Goal: Transaction & Acquisition: Purchase product/service

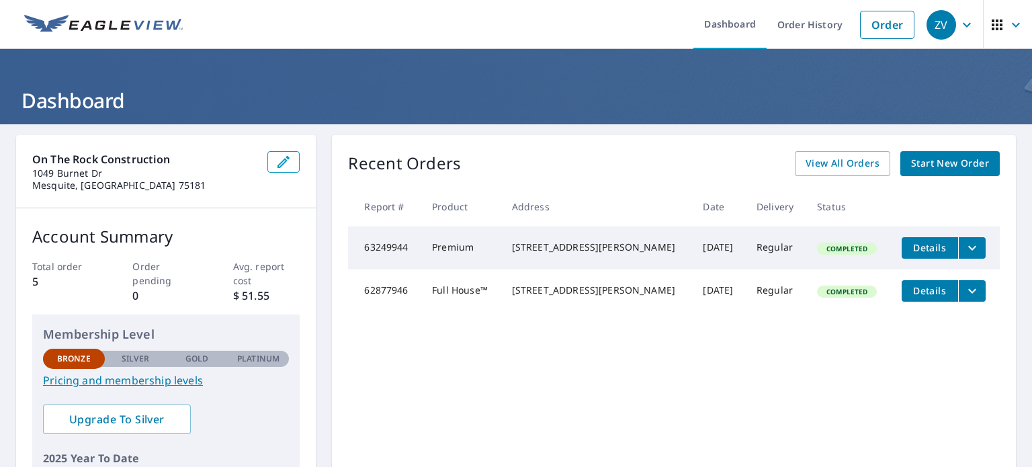
click at [936, 161] on span "Start New Order" at bounding box center [950, 163] width 78 height 17
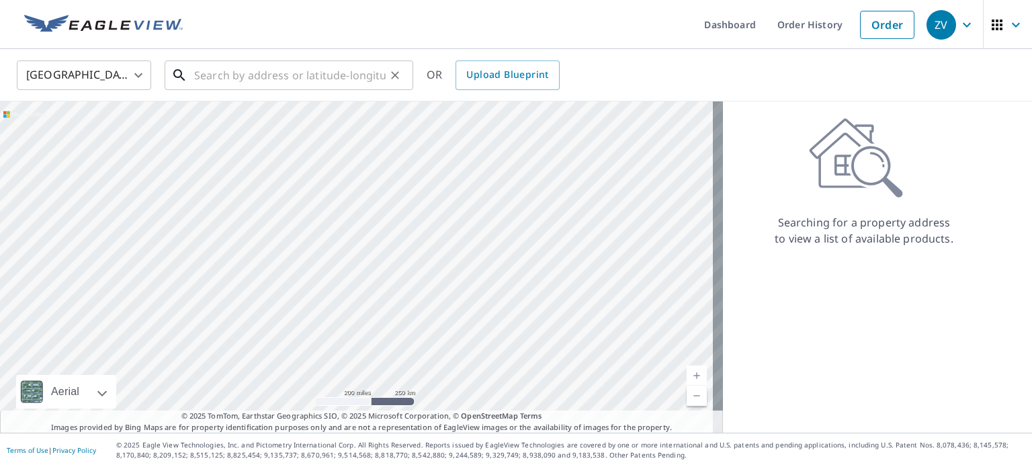
click at [267, 77] on input "text" at bounding box center [289, 75] width 191 height 38
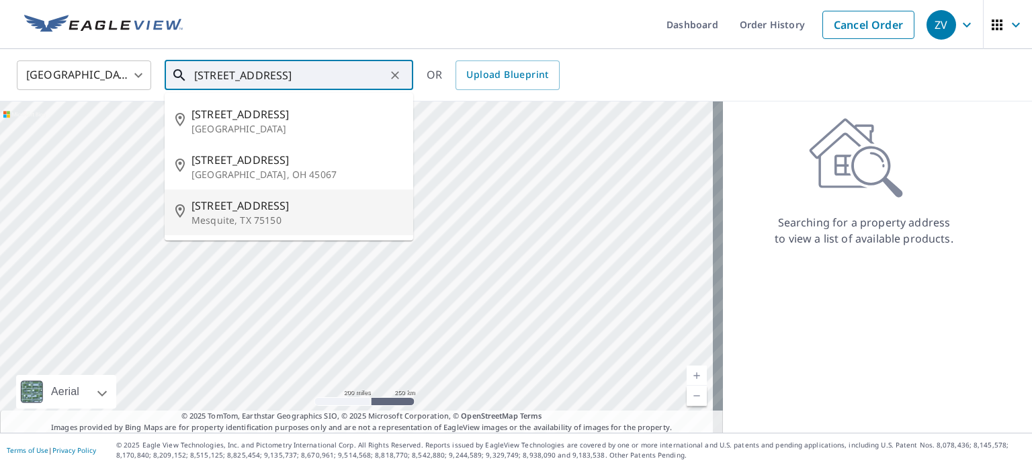
click at [262, 215] on p "Mesquite, TX 75150" at bounding box center [296, 220] width 211 height 13
type input "[STREET_ADDRESS][PERSON_NAME]"
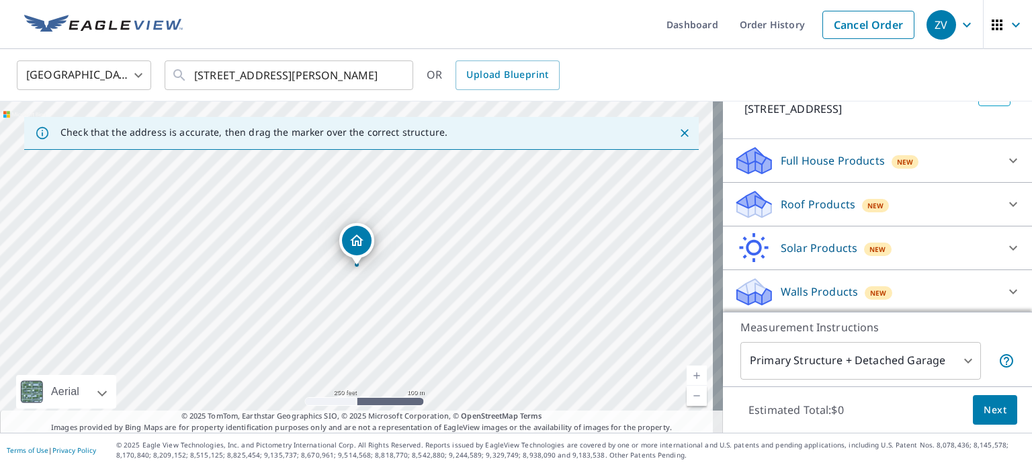
scroll to position [102, 0]
click at [1005, 199] on icon at bounding box center [1013, 203] width 16 height 16
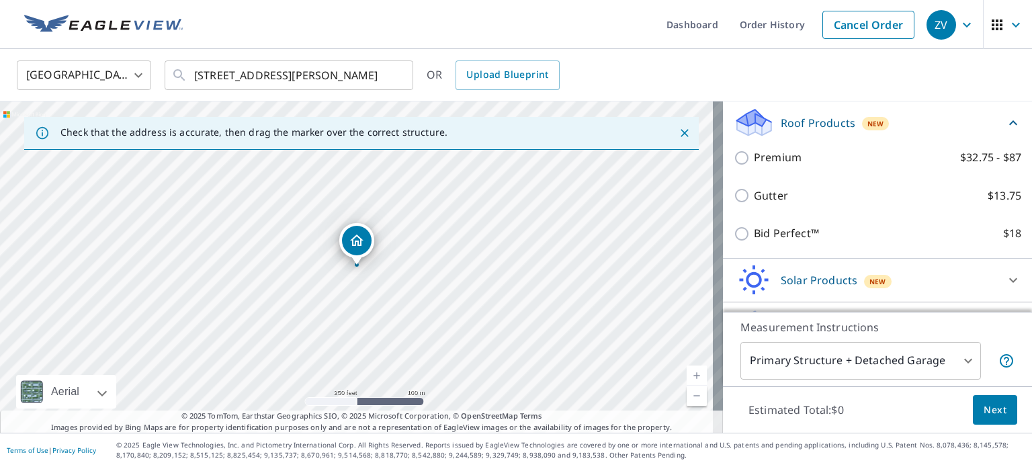
scroll to position [186, 0]
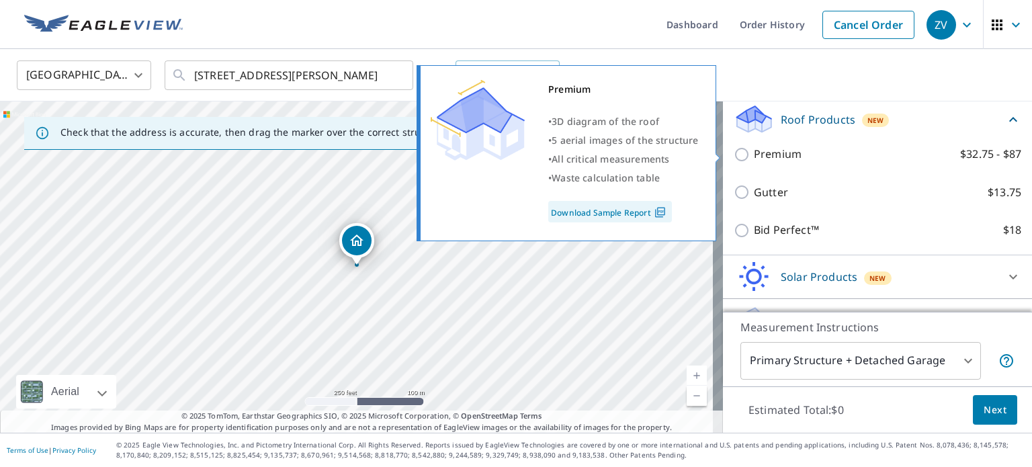
click at [733, 154] on input "Premium $32.75 - $87" at bounding box center [743, 154] width 20 height 16
checkbox input "true"
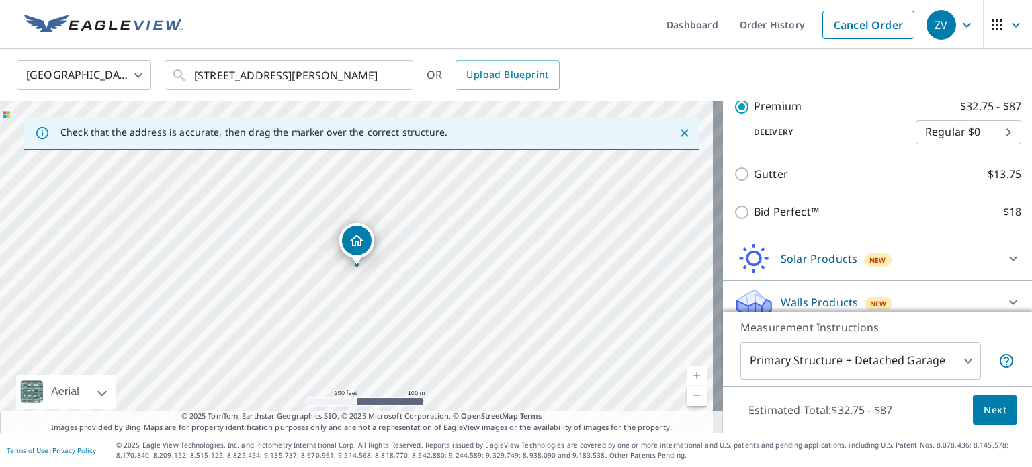
scroll to position [266, 0]
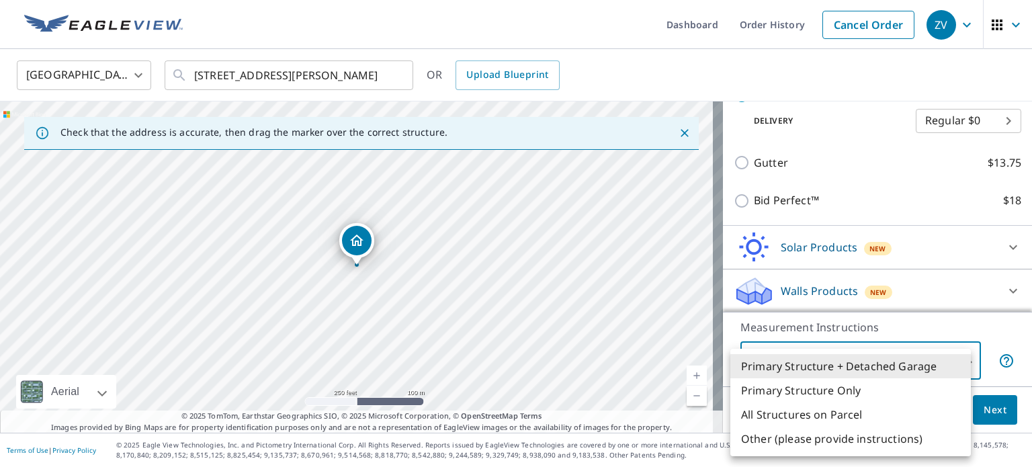
click at [958, 362] on body "ZV ZV Dashboard Order History Cancel Order ZV [GEOGRAPHIC_DATA] [GEOGRAPHIC_DAT…" at bounding box center [516, 233] width 1032 height 467
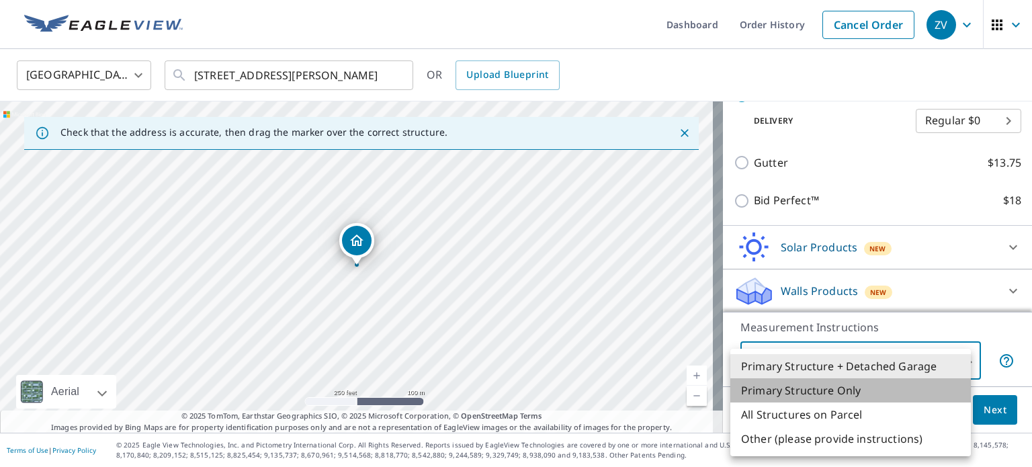
click at [861, 393] on li "Primary Structure Only" at bounding box center [850, 390] width 240 height 24
type input "2"
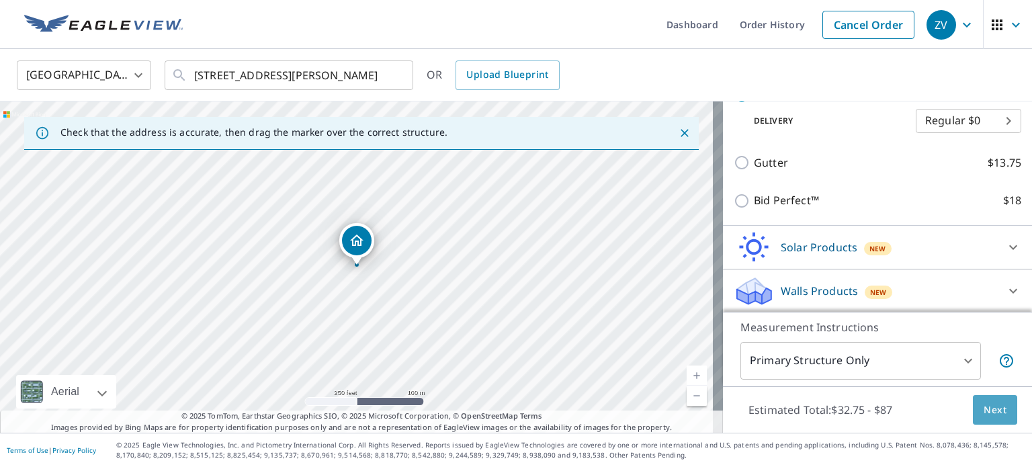
click at [983, 412] on span "Next" at bounding box center [994, 410] width 23 height 17
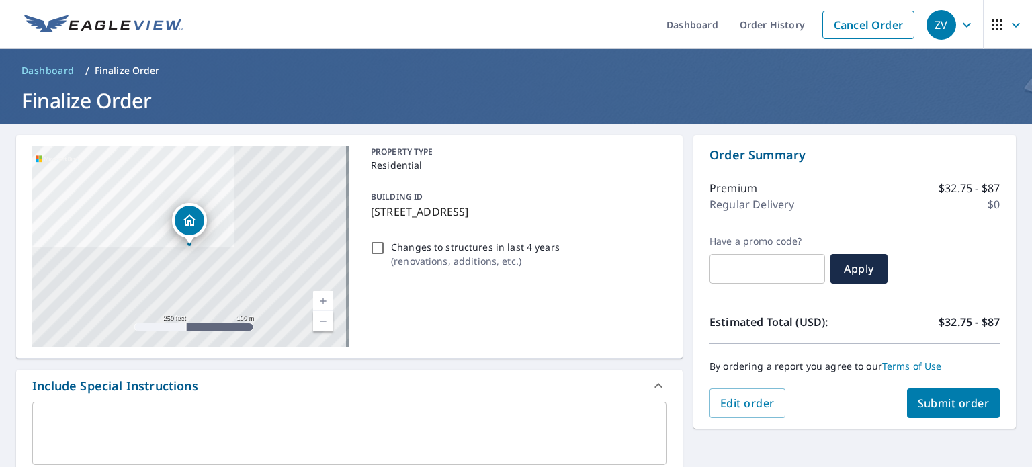
click at [958, 19] on icon "button" at bounding box center [966, 25] width 16 height 16
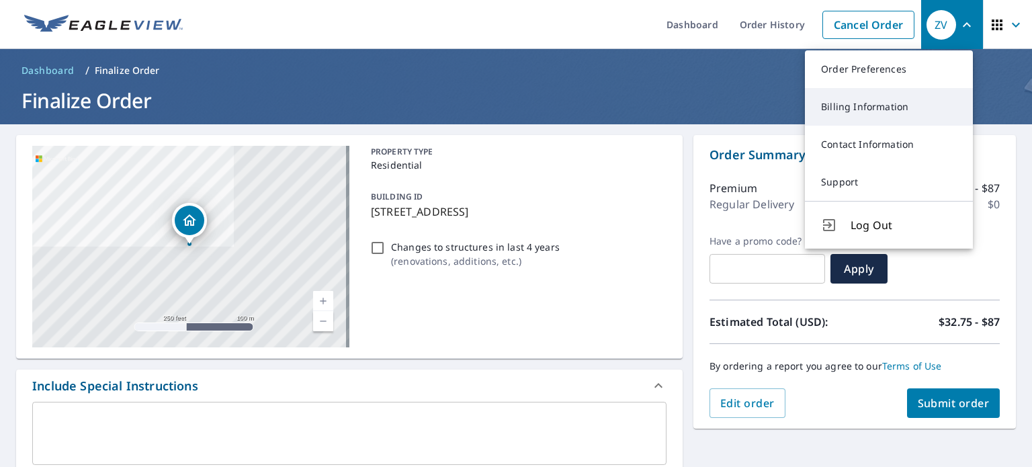
click at [892, 111] on link "Billing Information" at bounding box center [889, 107] width 168 height 38
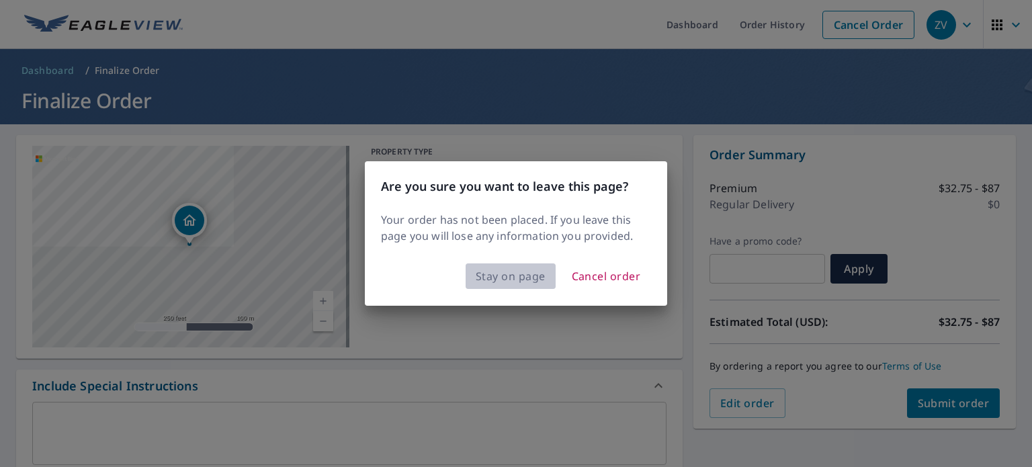
click at [484, 274] on span "Stay on page" at bounding box center [511, 276] width 70 height 19
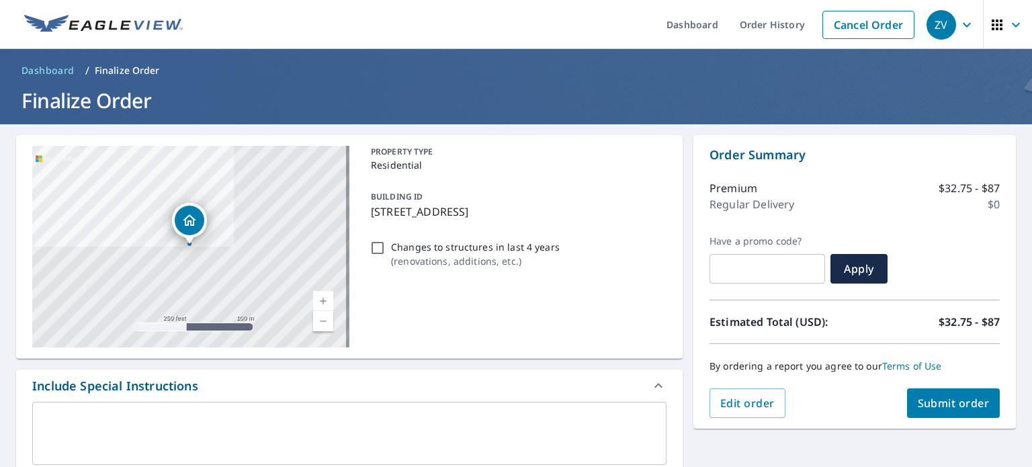
click at [940, 32] on div "ZV" at bounding box center [941, 25] width 30 height 30
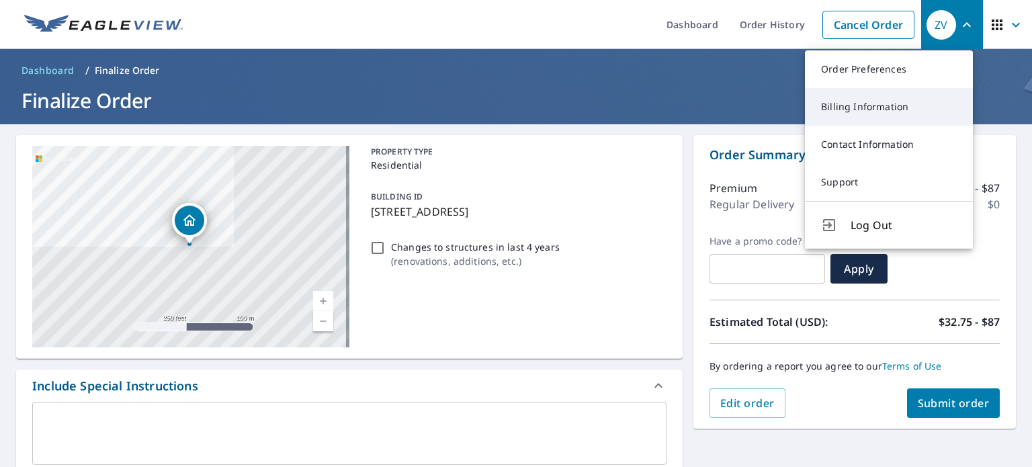
click at [857, 114] on link "Billing Information" at bounding box center [889, 107] width 168 height 38
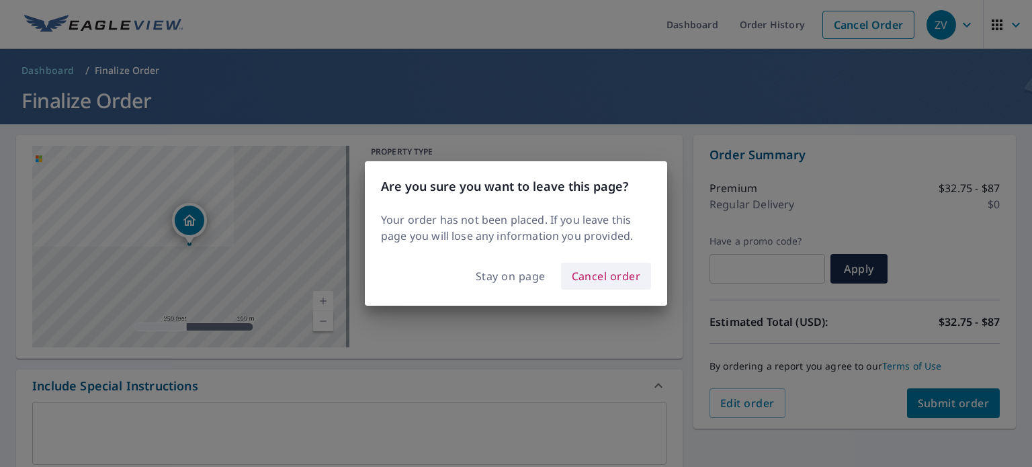
click at [613, 276] on span "Cancel order" at bounding box center [606, 276] width 69 height 19
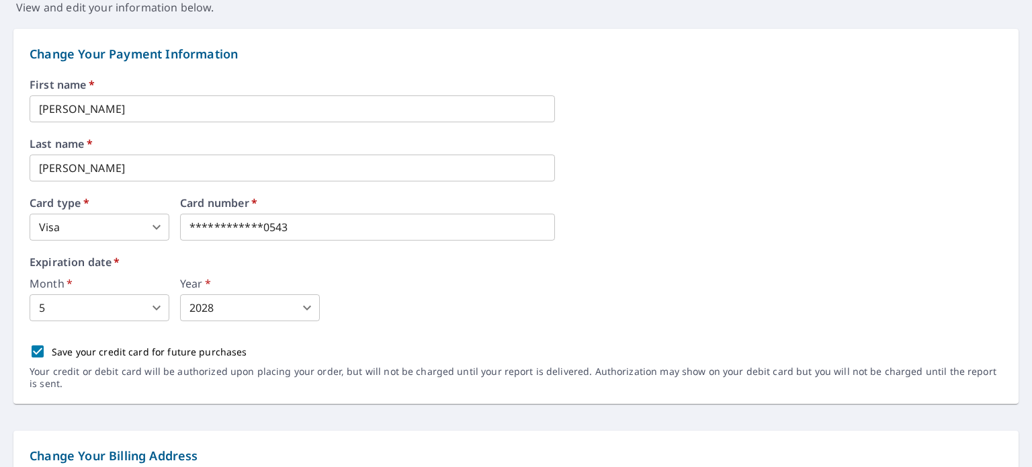
scroll to position [156, 0]
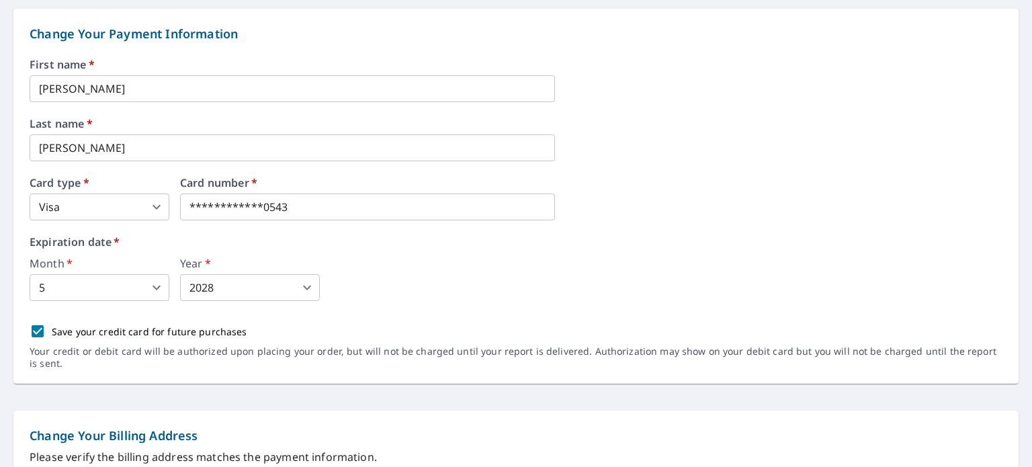
click at [342, 222] on div "**********" at bounding box center [516, 221] width 973 height 324
click at [156, 289] on body "ZV ZV Dashboard Order History Order ZV Dashboard / Billing Information Billing …" at bounding box center [516, 233] width 1032 height 467
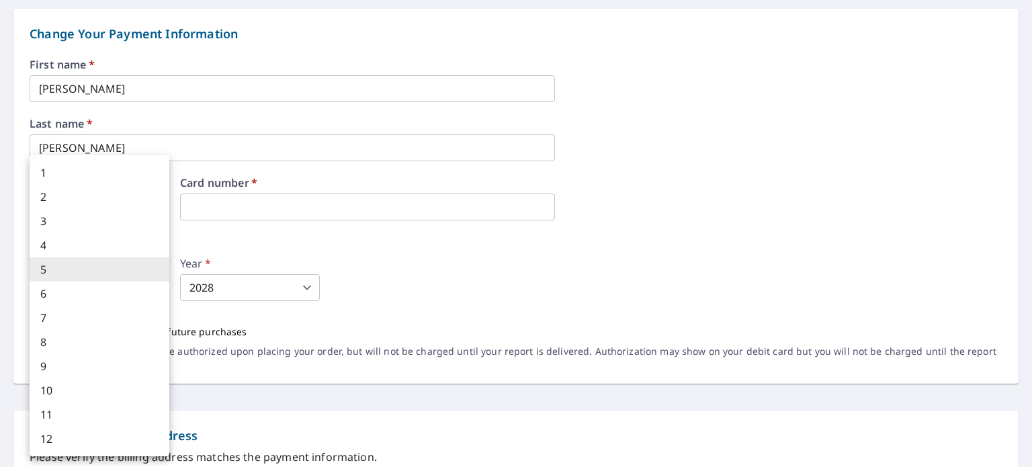
click at [91, 338] on li "8" at bounding box center [100, 342] width 140 height 24
type input "8"
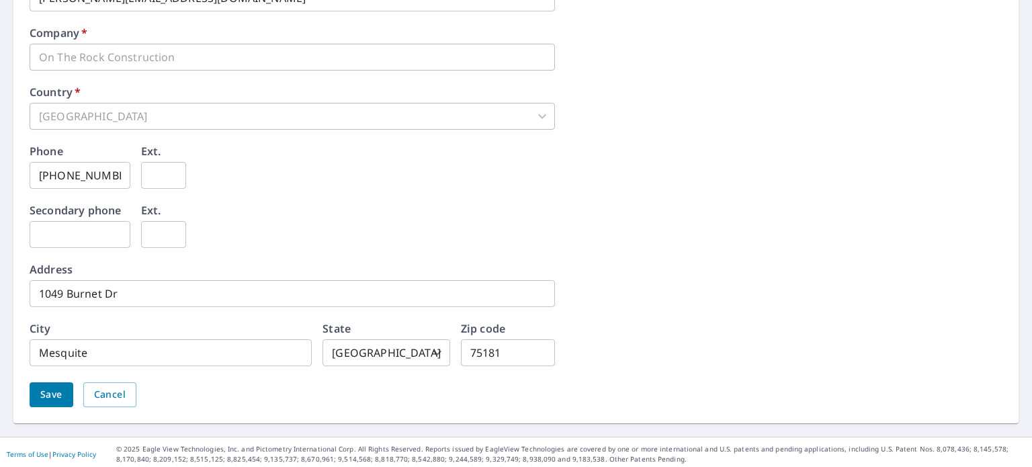
scroll to position [672, 0]
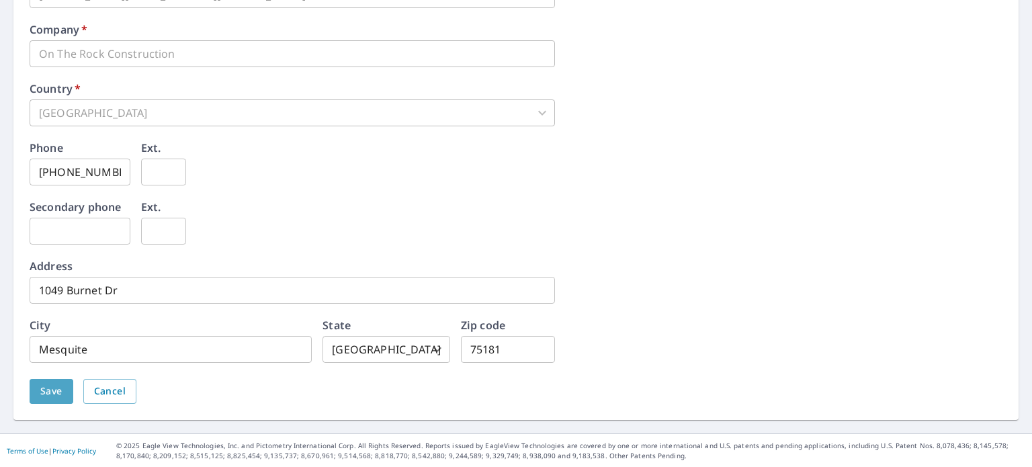
click at [56, 394] on span "Save" at bounding box center [51, 391] width 22 height 17
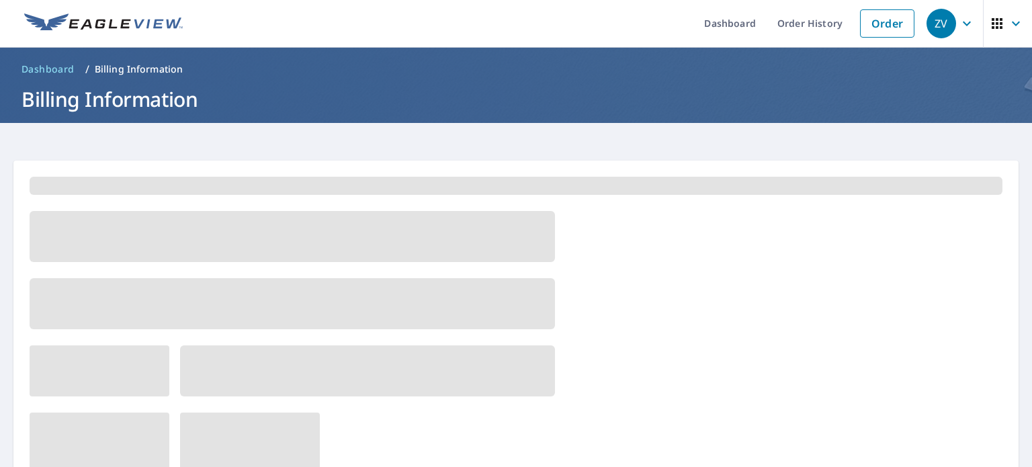
scroll to position [0, 0]
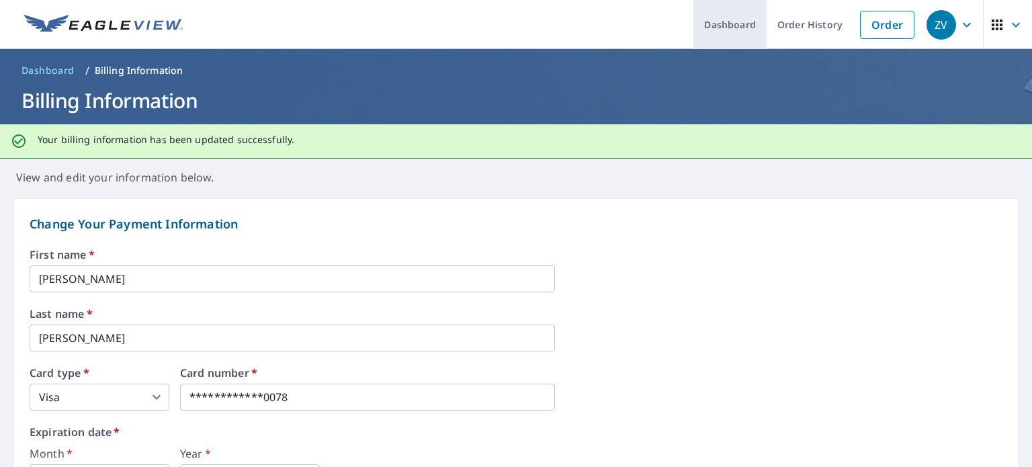
click at [728, 21] on link "Dashboard" at bounding box center [729, 24] width 73 height 49
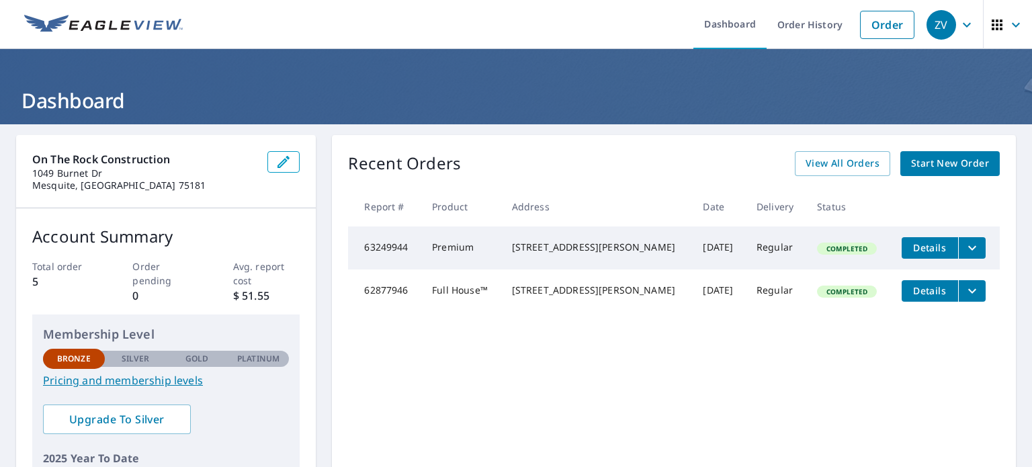
click at [940, 163] on span "Start New Order" at bounding box center [950, 163] width 78 height 17
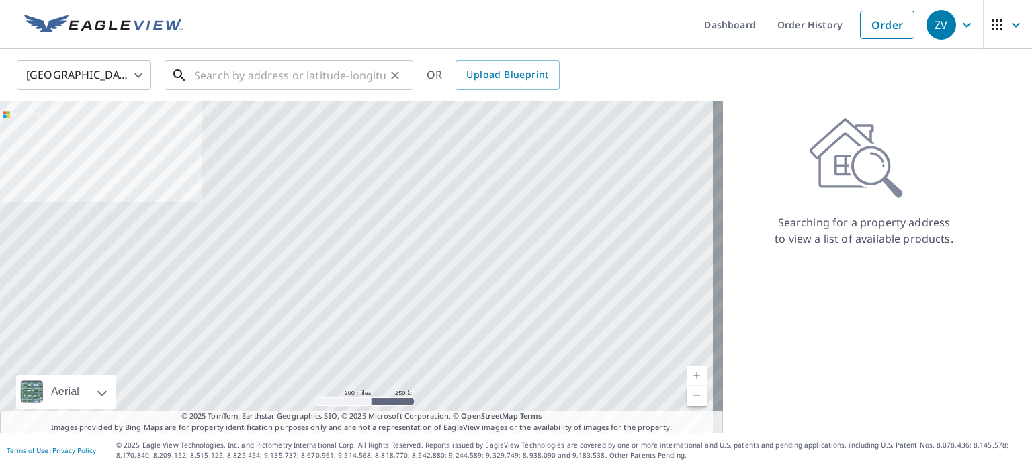
click at [322, 81] on input "text" at bounding box center [289, 75] width 191 height 38
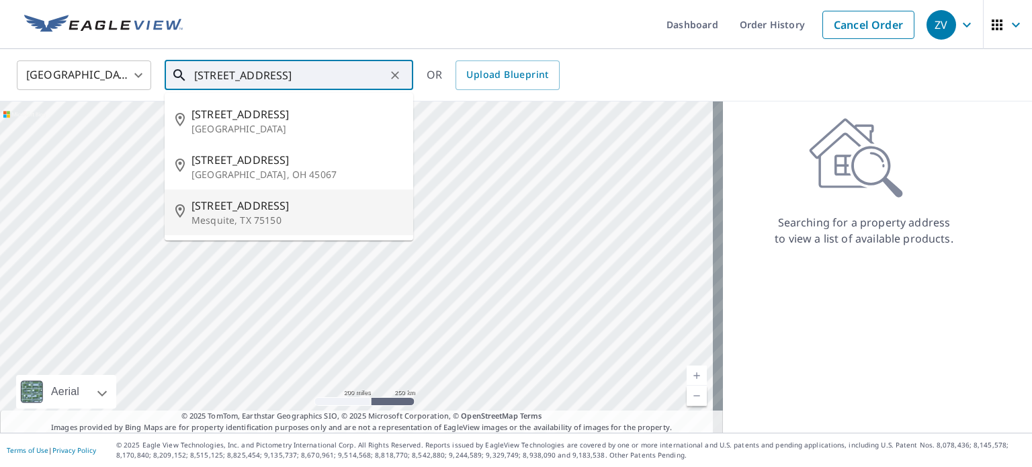
click at [274, 204] on span "[STREET_ADDRESS]" at bounding box center [296, 205] width 211 height 16
type input "[STREET_ADDRESS][PERSON_NAME]"
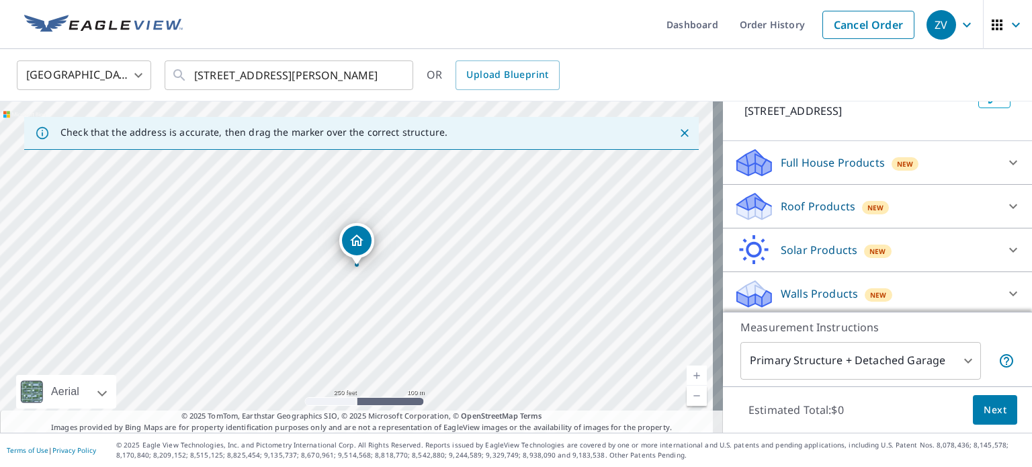
scroll to position [102, 0]
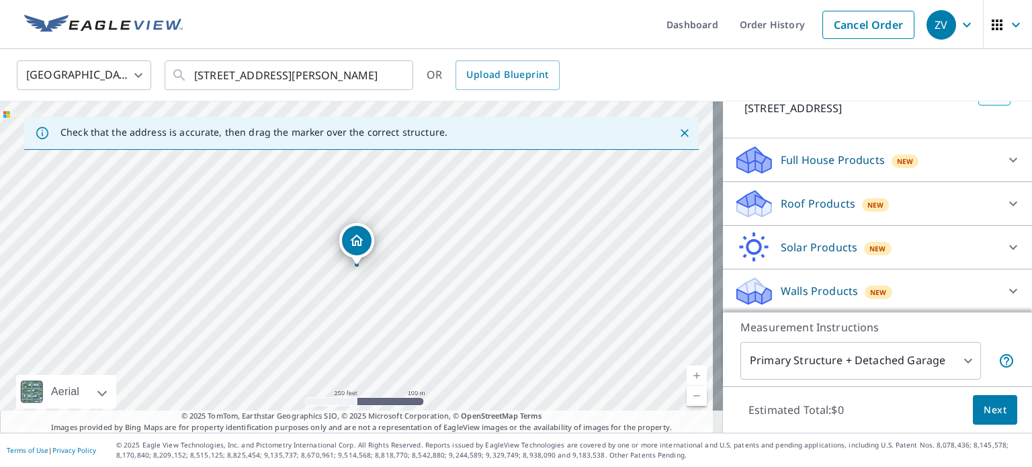
click at [997, 201] on div at bounding box center [1013, 203] width 32 height 32
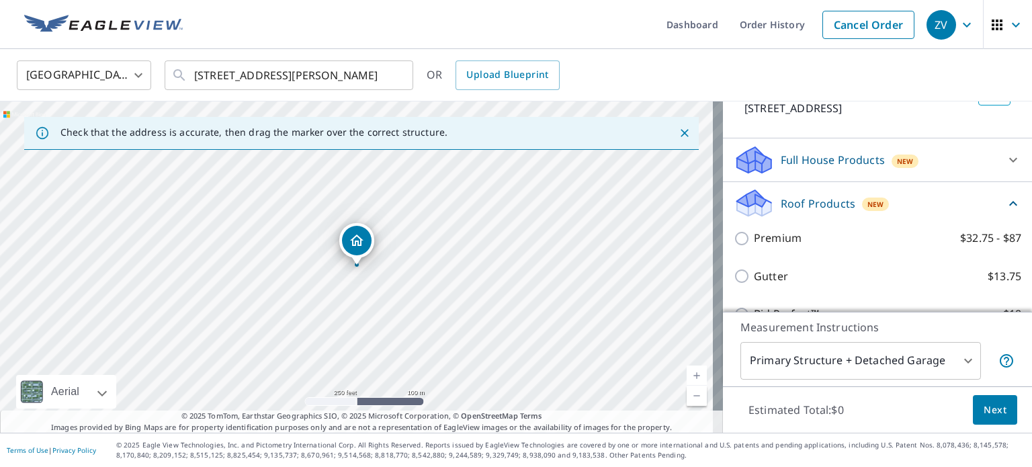
click at [950, 155] on div "Full House Products New" at bounding box center [864, 160] width 263 height 32
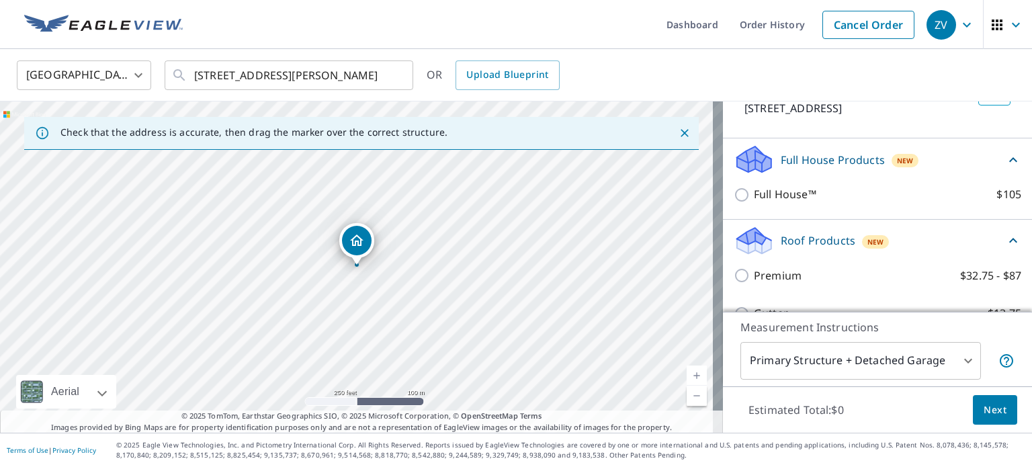
click at [950, 155] on div "Full House Products New" at bounding box center [868, 160] width 271 height 32
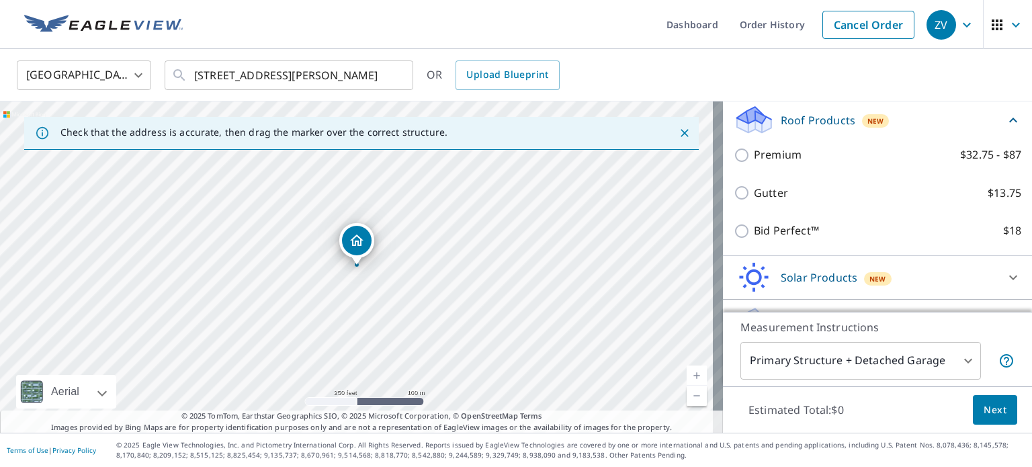
scroll to position [188, 0]
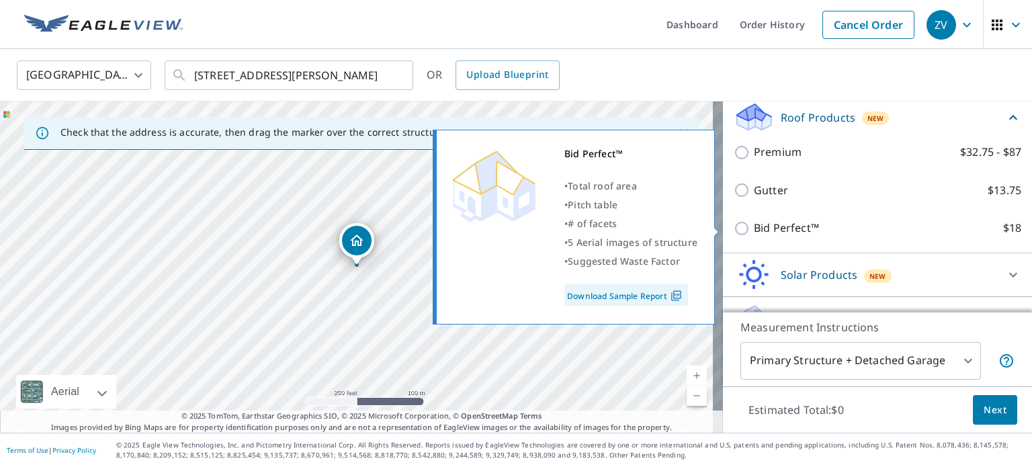
click at [652, 298] on link "Download Sample Report" at bounding box center [626, 294] width 124 height 21
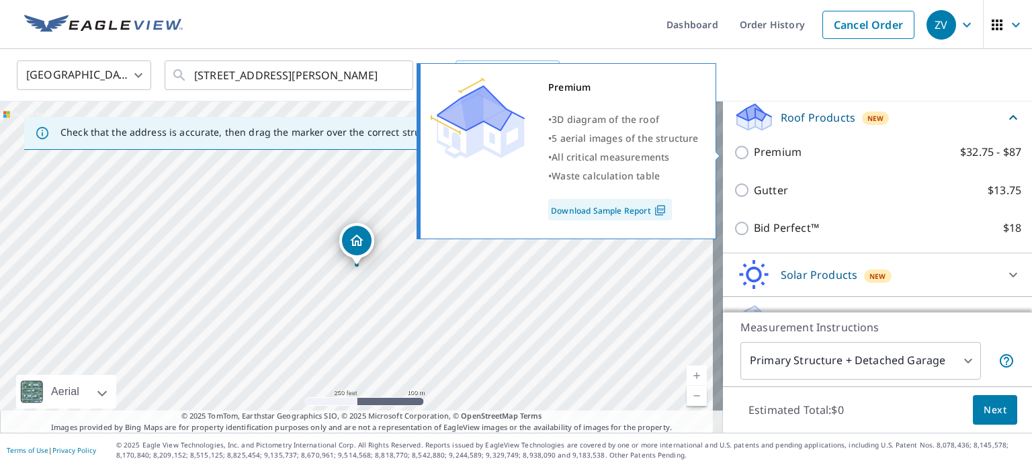
click at [733, 148] on input "Premium $32.75 - $87" at bounding box center [743, 152] width 20 height 16
checkbox input "true"
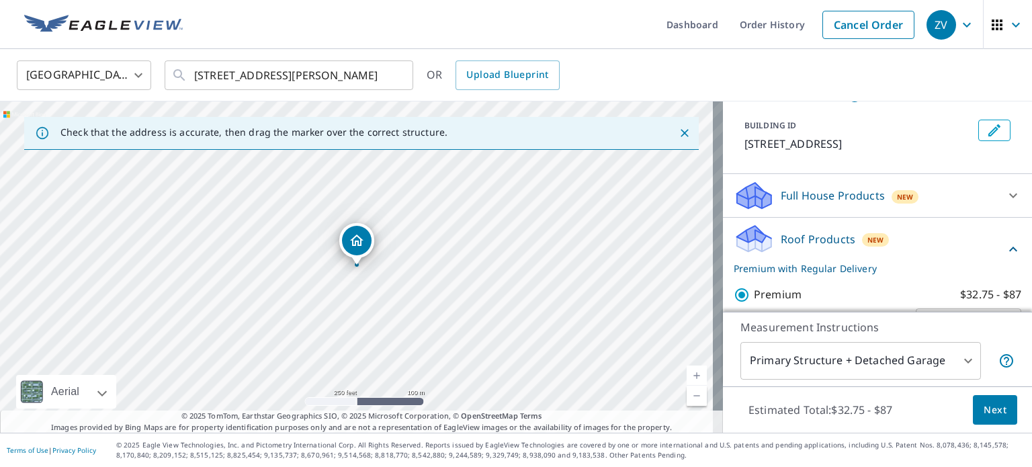
scroll to position [69, 0]
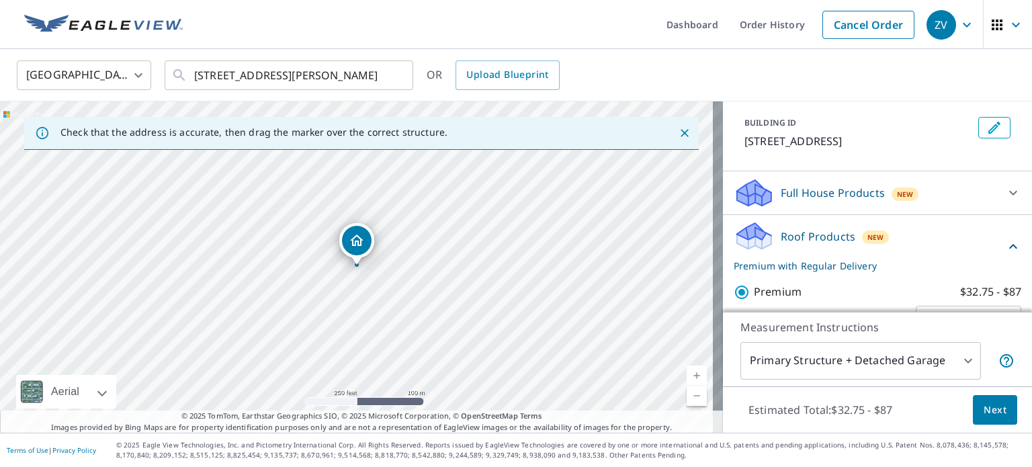
click at [991, 410] on span "Next" at bounding box center [994, 410] width 23 height 17
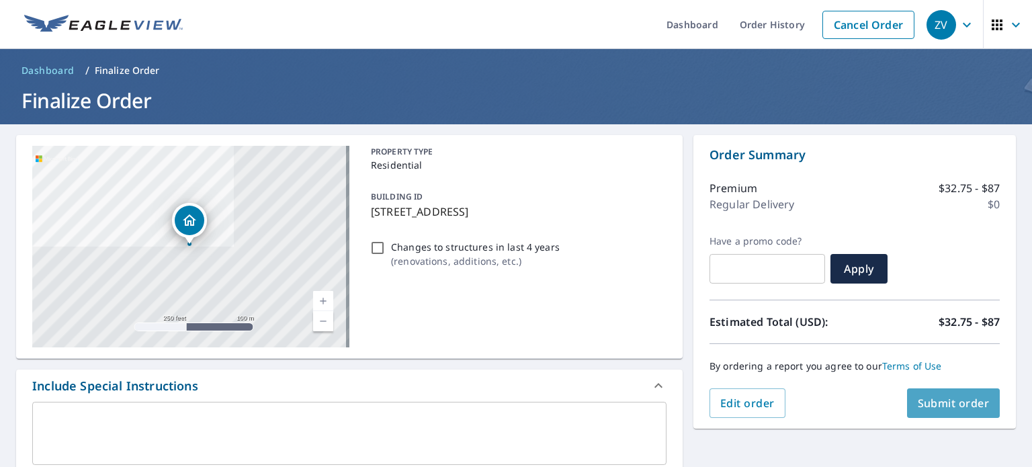
click at [956, 403] on span "Submit order" at bounding box center [953, 403] width 72 height 15
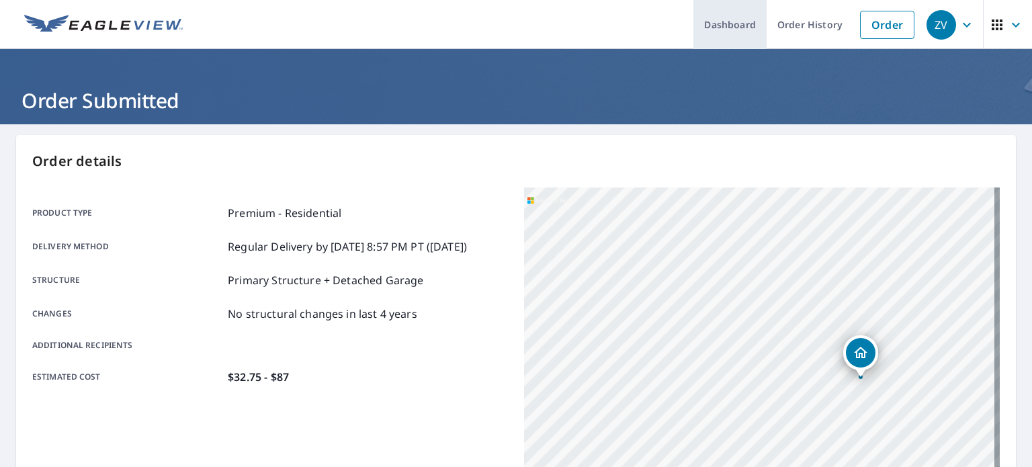
click at [723, 20] on link "Dashboard" at bounding box center [729, 24] width 73 height 49
